Goal: Information Seeking & Learning: Learn about a topic

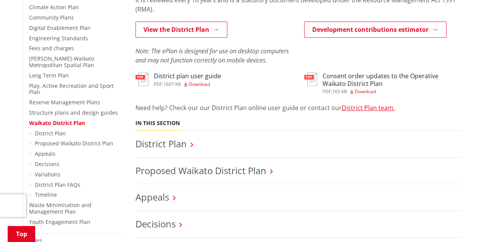
scroll to position [221, 0]
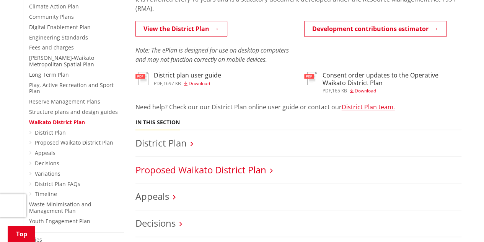
click at [174, 171] on link "Proposed Waikato District Plan" at bounding box center [201, 169] width 131 height 13
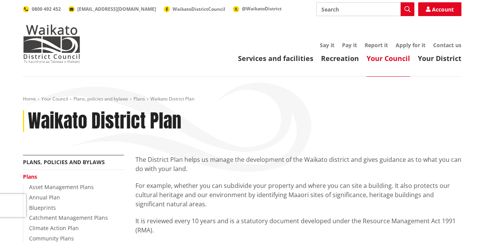
scroll to position [221, 0]
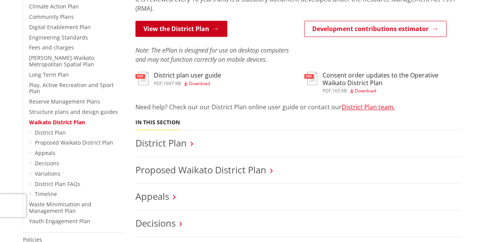
click at [187, 29] on link "View the District Plan" at bounding box center [182, 29] width 92 height 16
